Goal: Find specific page/section: Find specific page/section

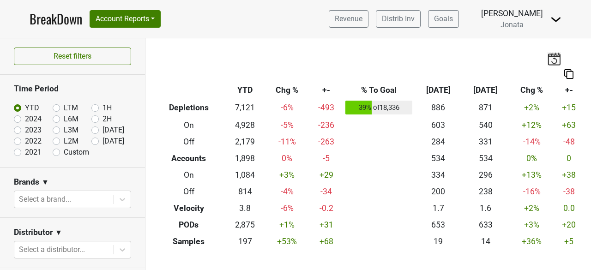
click at [192, 72] on th at bounding box center [353, 74] width 402 height 17
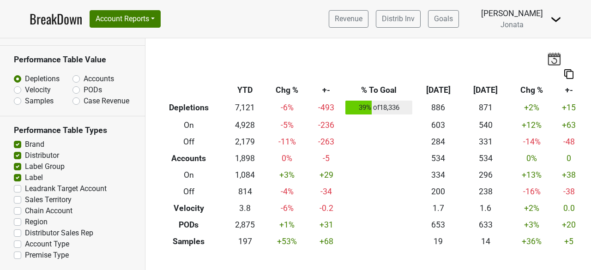
scroll to position [582, 0]
click at [25, 223] on label "Region" at bounding box center [36, 221] width 23 height 11
click at [15, 223] on input "Region" at bounding box center [17, 220] width 7 height 9
checkbox input "true"
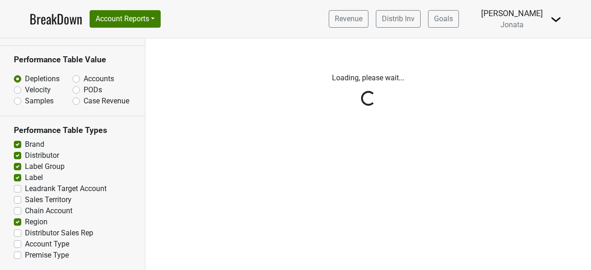
click at [17, 234] on div "Reset filters Time Period YTD LTM 1H 2024 L6M 2H 2023 L3M Jul '25 2022 L2M Aug …" at bounding box center [72, 154] width 145 height 232
click at [17, 166] on div "Reset filters Time Period YTD LTM 1H 2024 L6M 2H 2023 L3M Jul '25 2022 L2M Aug …" at bounding box center [72, 154] width 145 height 232
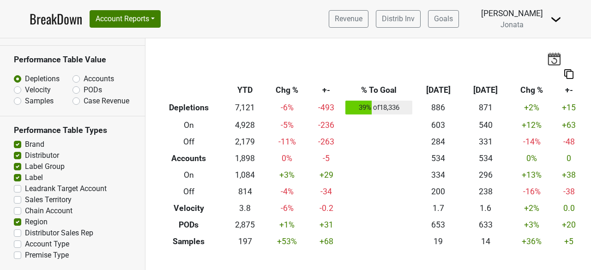
click at [25, 166] on label "Label Group" at bounding box center [45, 166] width 40 height 11
click at [18, 166] on input "Label Group" at bounding box center [17, 165] width 7 height 9
checkbox input "false"
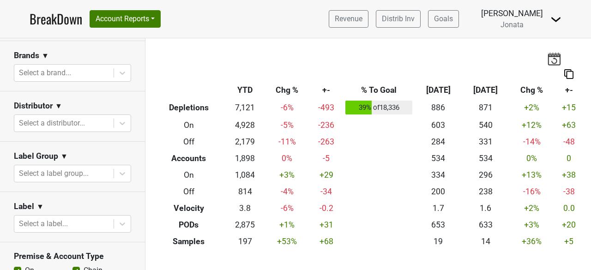
scroll to position [126, 0]
click at [53, 122] on div at bounding box center [64, 124] width 90 height 13
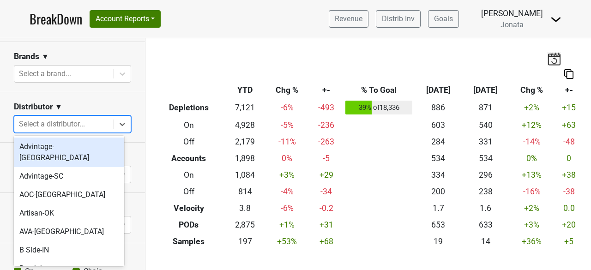
type input "a"
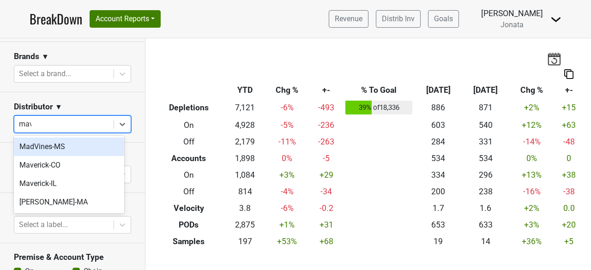
type input "mave"
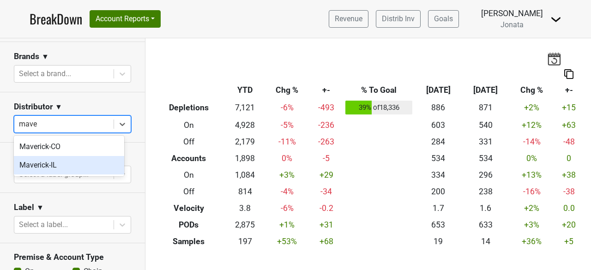
click at [39, 162] on div "Maverick-IL" at bounding box center [69, 165] width 110 height 18
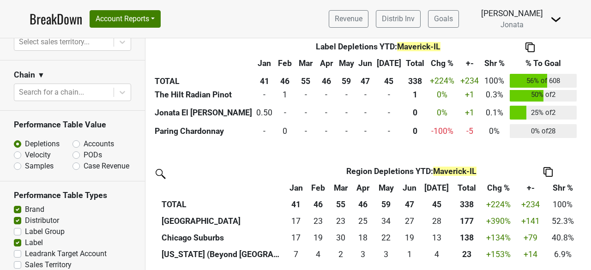
scroll to position [582, 0]
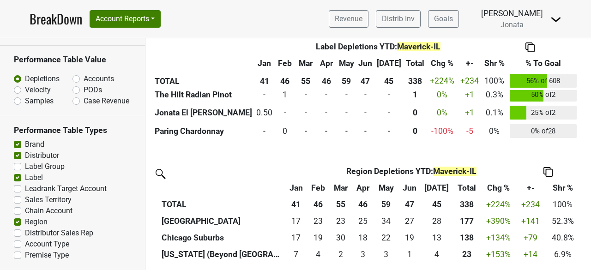
click at [25, 230] on label "Distributor Sales Rep" at bounding box center [59, 233] width 68 height 11
click at [17, 230] on input "Distributor Sales Rep" at bounding box center [17, 232] width 7 height 9
checkbox input "true"
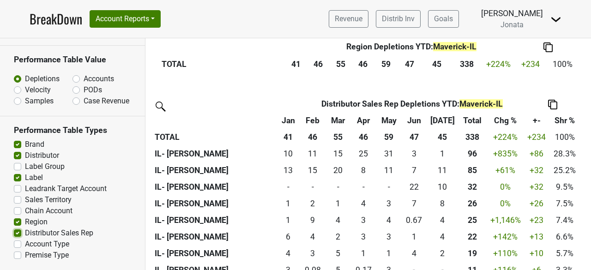
scroll to position [890, 0]
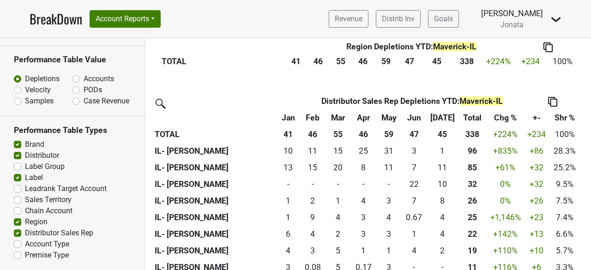
click at [71, 18] on link "BreakDown" at bounding box center [56, 18] width 53 height 19
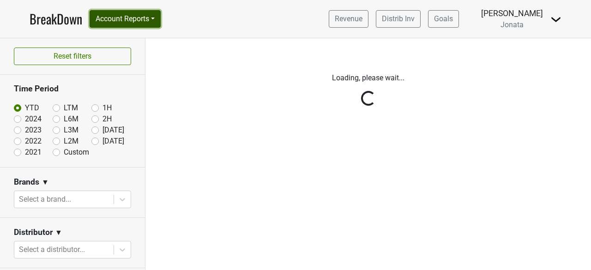
click at [155, 19] on button "Account Reports" at bounding box center [125, 19] width 71 height 18
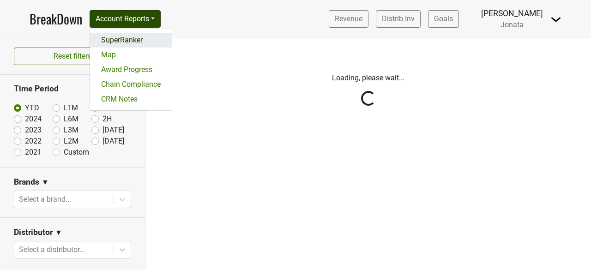
click at [127, 39] on link "SuperRanker" at bounding box center [131, 40] width 82 height 15
